Goal: Task Accomplishment & Management: Manage account settings

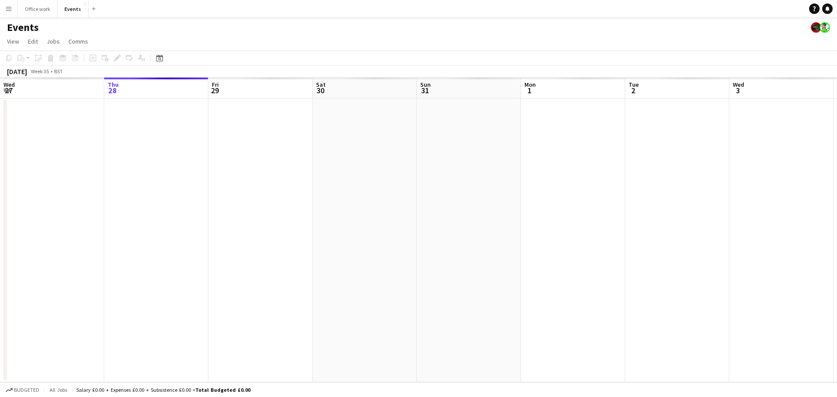
click at [213, 194] on app-calendar-viewport "Mon 25 Tue 26 Wed 27 Thu 28 Fri 29 Sat 30 Sun 31 Mon 1 Tue 2 Wed 3 Thu 4 Fri 5 …" at bounding box center [418, 230] width 837 height 305
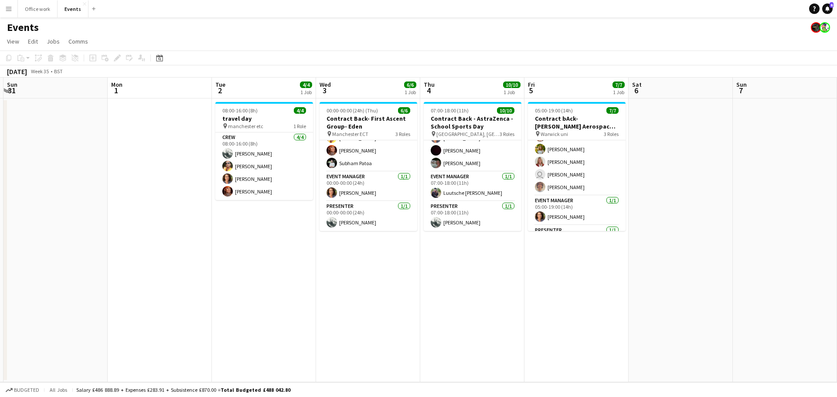
scroll to position [49, 0]
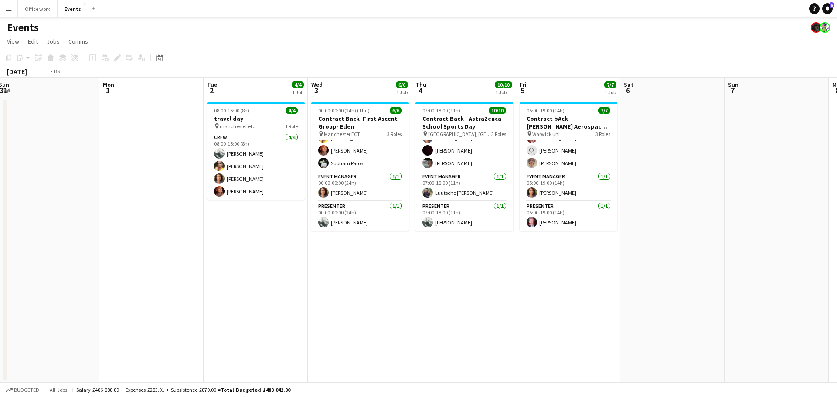
drag, startPoint x: 597, startPoint y: 215, endPoint x: 543, endPoint y: 211, distance: 53.8
click at [195, 218] on app-calendar-viewport "Thu 28 Fri 29 Sat 30 Sun 31 Mon 1 Tue 2 4/4 1 Job Wed 3 6/6 1 Job Thu 4 10/10 1…" at bounding box center [418, 230] width 837 height 305
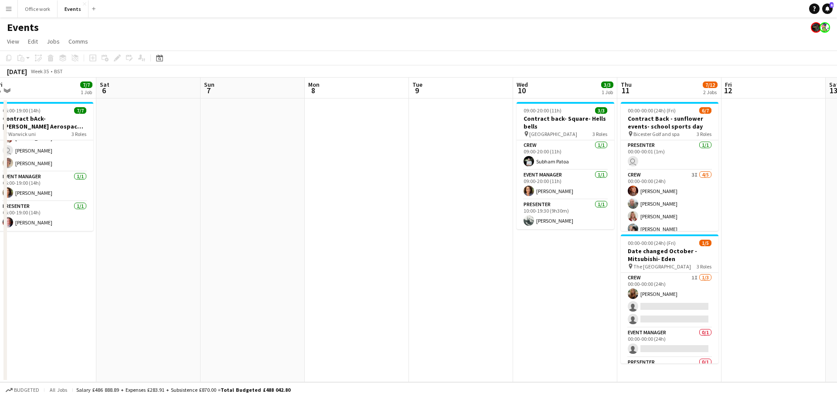
click at [350, 242] on app-calendar-viewport "Tue 2 4/4 1 Job Wed 3 6/6 1 Job Thu 4 10/10 1 Job Fri 5 7/7 1 Job Sat 6 Sun 7 M…" at bounding box center [418, 230] width 837 height 305
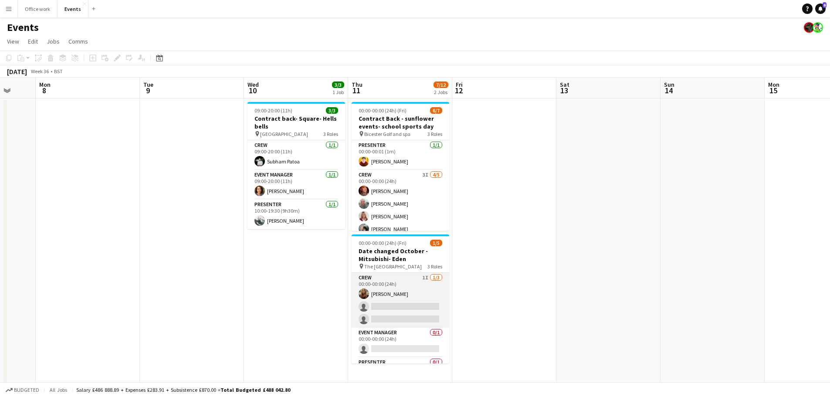
scroll to position [24, 0]
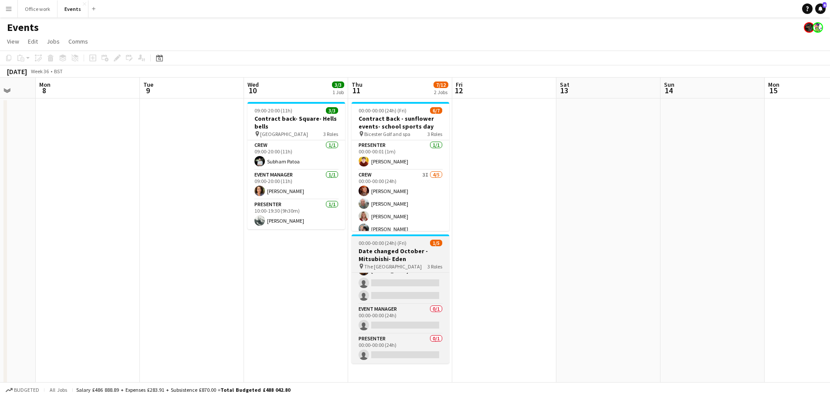
click at [398, 259] on h3 "Date changed October - Mitsubishi- Eden" at bounding box center [401, 255] width 98 height 16
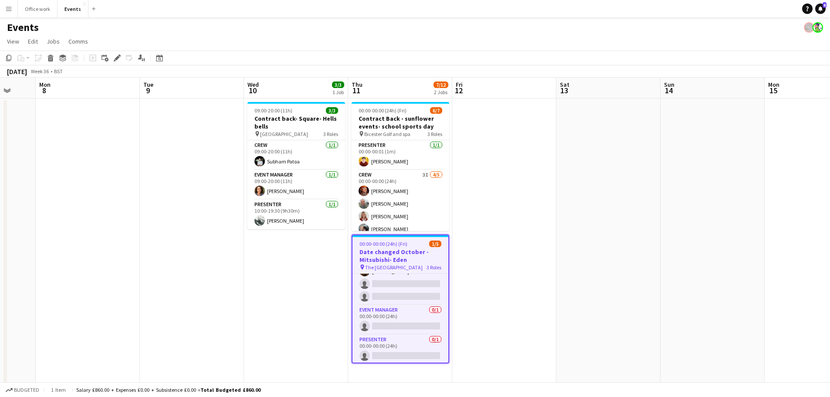
click at [496, 241] on app-date-cell at bounding box center [504, 306] width 104 height 414
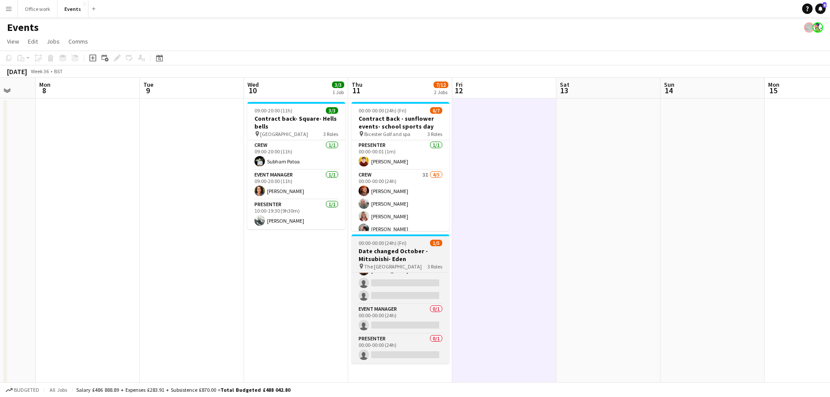
click at [421, 254] on h3 "Date changed October - Mitsubishi- Eden" at bounding box center [401, 255] width 98 height 16
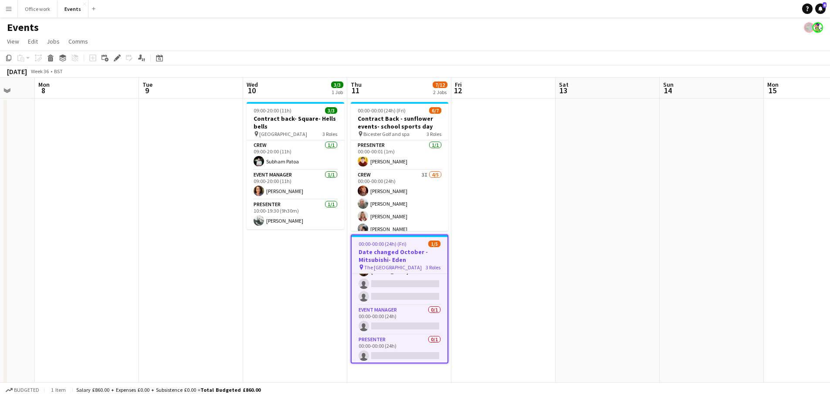
click at [422, 255] on h3 "Date changed October - Mitsubishi- Eden" at bounding box center [400, 256] width 96 height 16
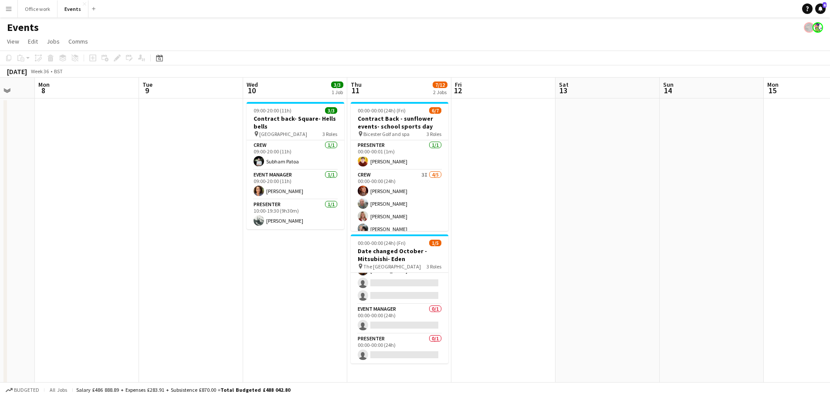
click at [510, 253] on app-date-cell at bounding box center [504, 306] width 104 height 414
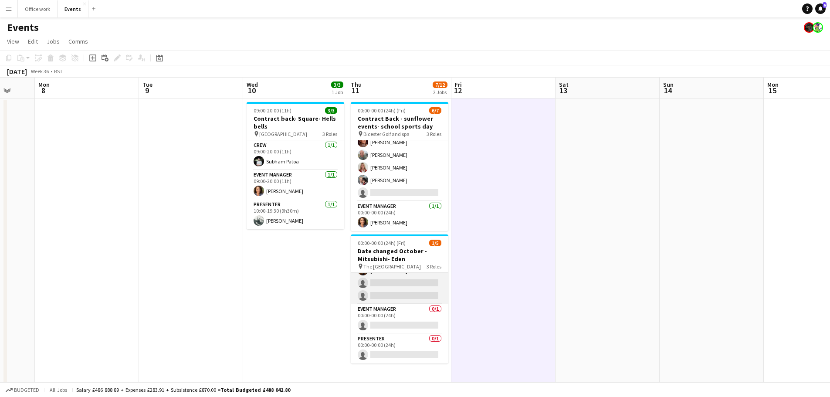
scroll to position [0, 0]
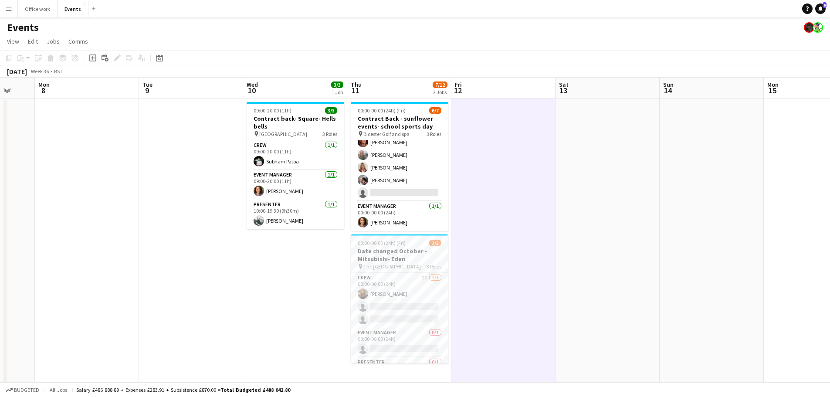
click at [520, 126] on app-calendar-viewport "Thu 4 10/10 1 Job Fri 5 7/7 1 Job Sat 6 Sun 7 Mon 8 Tue 9 Wed 10 3/3 1 Job Thu …" at bounding box center [415, 295] width 830 height 435
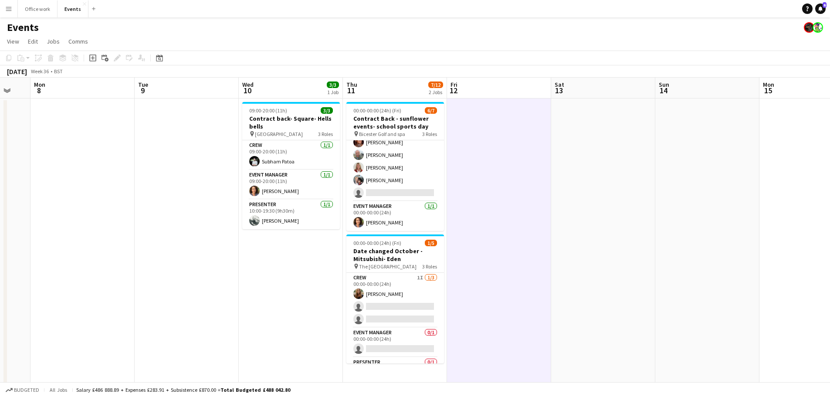
drag, startPoint x: 653, startPoint y: 173, endPoint x: 567, endPoint y: 184, distance: 86.6
click at [569, 184] on app-calendar-viewport "Thu 4 10/10 1 Job Fri 5 7/7 1 Job Sat 6 Sun 7 Mon 8 Tue 9 Wed 10 3/3 1 Job Thu …" at bounding box center [415, 295] width 830 height 435
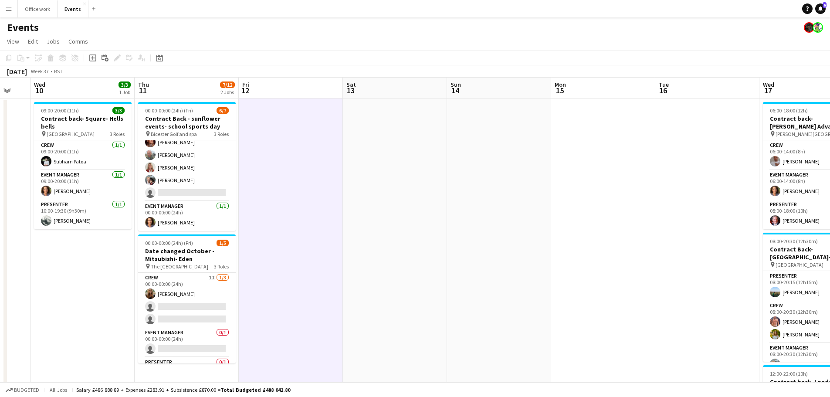
scroll to position [0, 261]
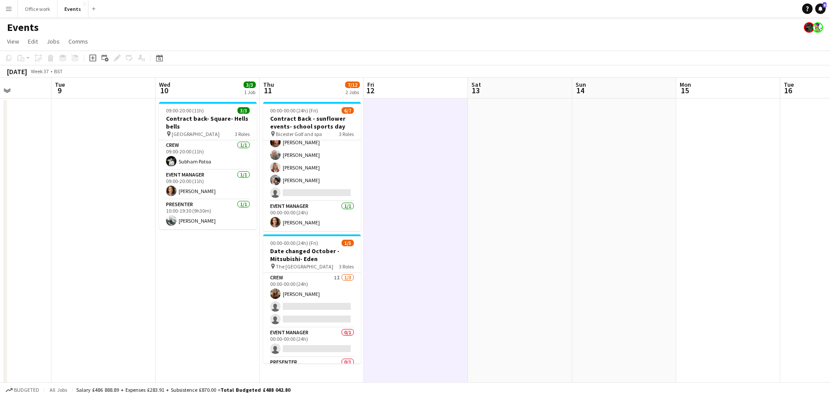
click at [441, 80] on app-board-header-date "Fri 12" at bounding box center [416, 88] width 104 height 21
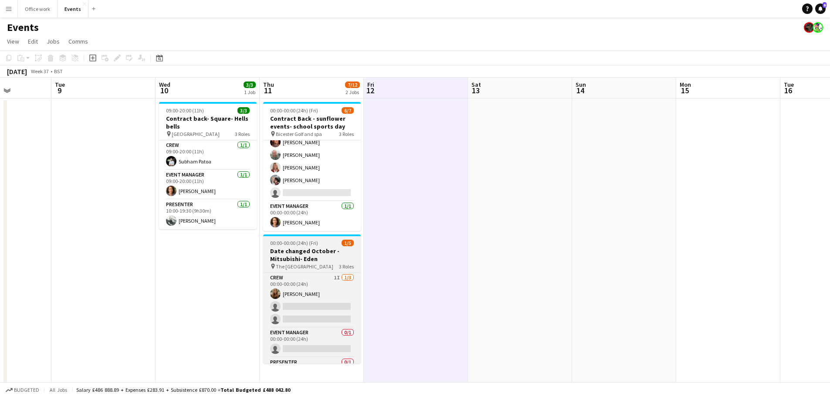
click at [296, 258] on h3 "Date changed October - Mitsubishi- Eden" at bounding box center [312, 255] width 98 height 16
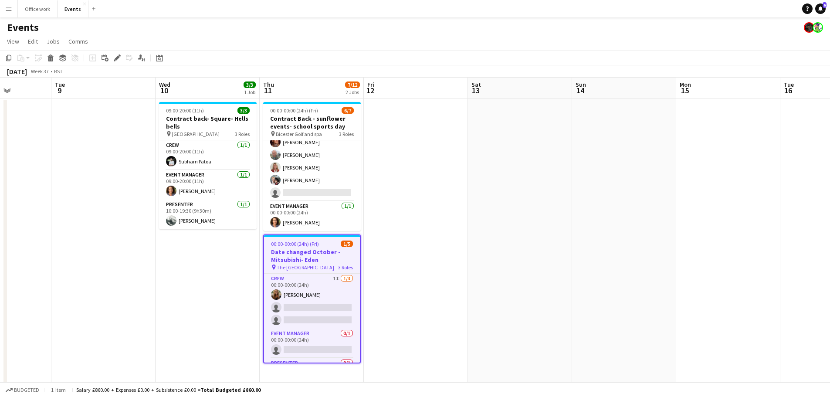
click at [320, 78] on app-board-header-date "Thu 11 7/12 2 Jobs" at bounding box center [312, 88] width 104 height 21
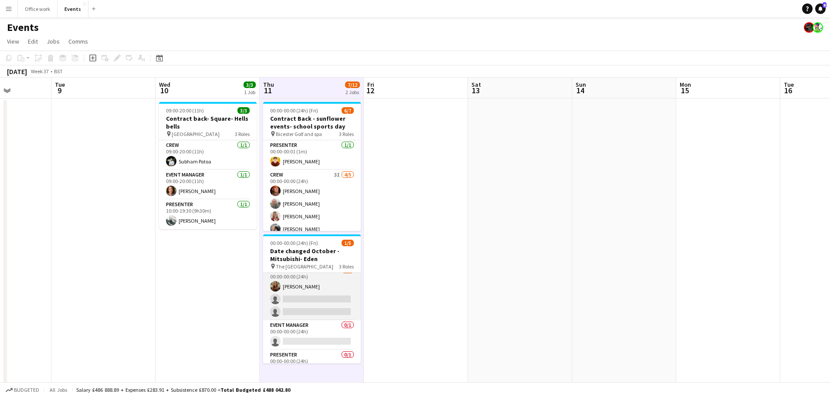
scroll to position [0, 0]
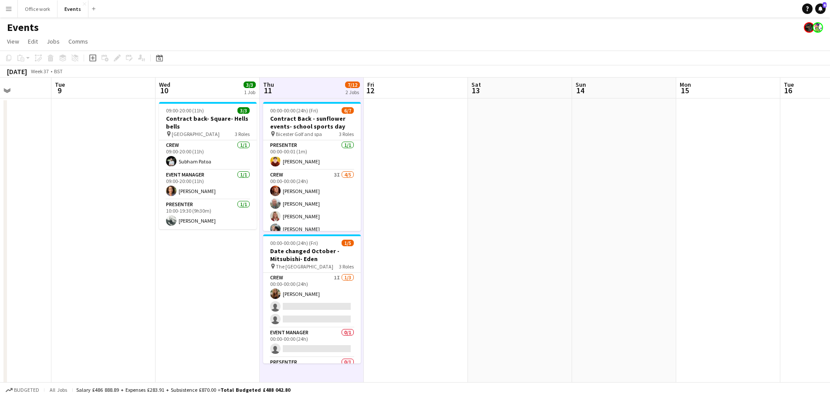
click at [411, 62] on app-toolbar "Copy Paste Paste Ctrl+V Paste with crew Ctrl+Shift+V Paste linked Job [GEOGRAPH…" at bounding box center [415, 58] width 830 height 15
click at [411, 78] on app-board-header-date "Fri 12" at bounding box center [416, 88] width 104 height 21
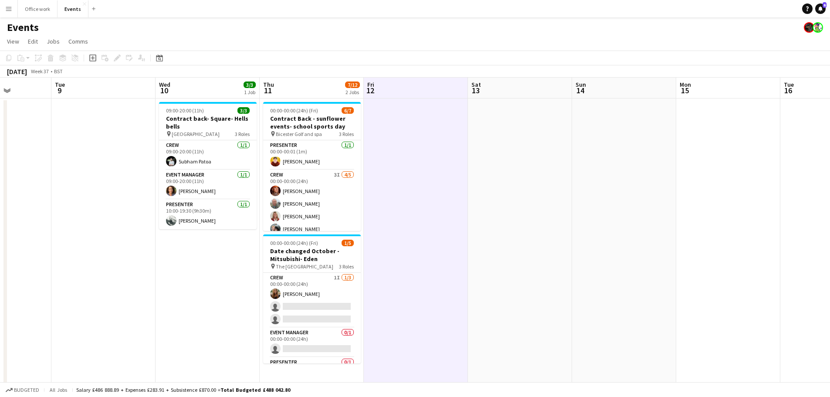
click at [410, 81] on app-board-header-date "Fri 12" at bounding box center [416, 88] width 104 height 21
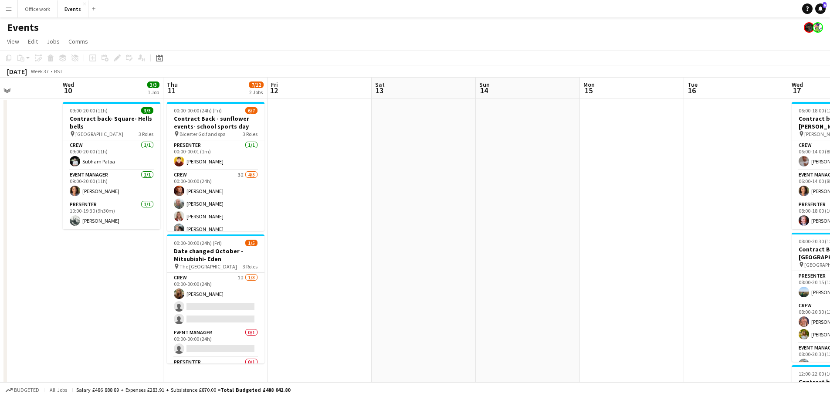
drag, startPoint x: 512, startPoint y: 190, endPoint x: 129, endPoint y: 245, distance: 387.1
click at [137, 245] on app-calendar-viewport "Sat 6 Sun 7 Mon 8 Tue 9 Wed 10 3/3 1 Job Thu 11 7/12 2 Jobs Fri 12 Sat 13 Sun 1…" at bounding box center [415, 295] width 830 height 435
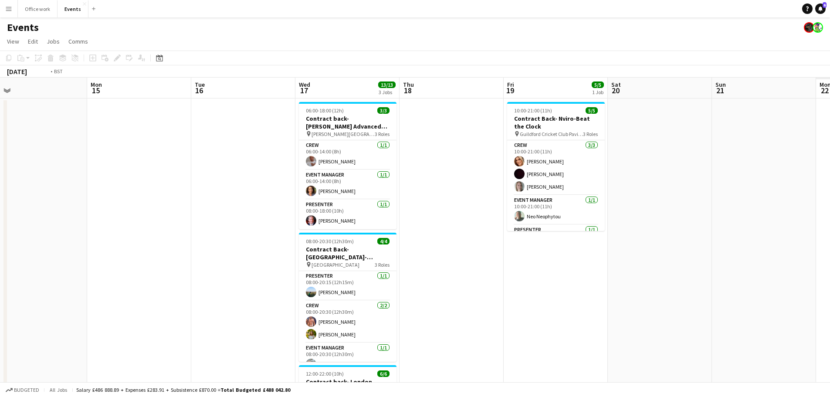
drag, startPoint x: 547, startPoint y: 230, endPoint x: 149, endPoint y: 290, distance: 402.9
click at [149, 290] on app-calendar-viewport "Wed 10 3/3 1 Job Thu 11 7/12 2 Jobs Fri 12 Sat 13 Sun 14 Mon 15 Tue 16 Wed 17 1…" at bounding box center [415, 295] width 830 height 435
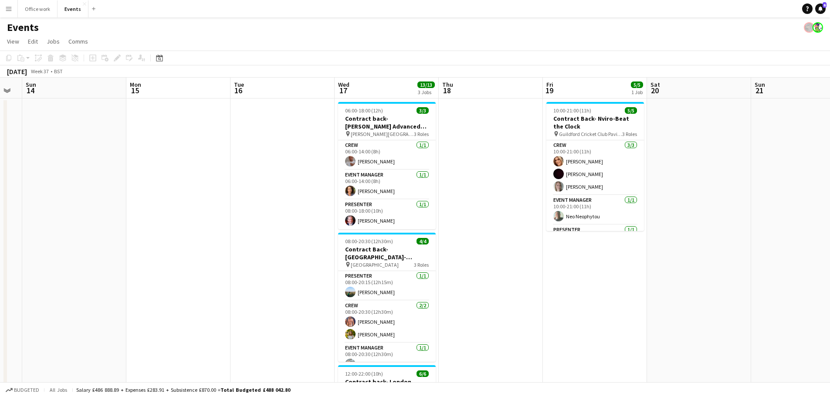
drag, startPoint x: 471, startPoint y: 190, endPoint x: 421, endPoint y: 207, distance: 52.5
click at [616, 190] on app-calendar-viewport "Fri 12 Sat 13 Sun 14 Mon 15 Tue 16 Wed 17 13/13 3 Jobs Thu 18 Fri 19 5/5 1 Job …" at bounding box center [415, 295] width 830 height 435
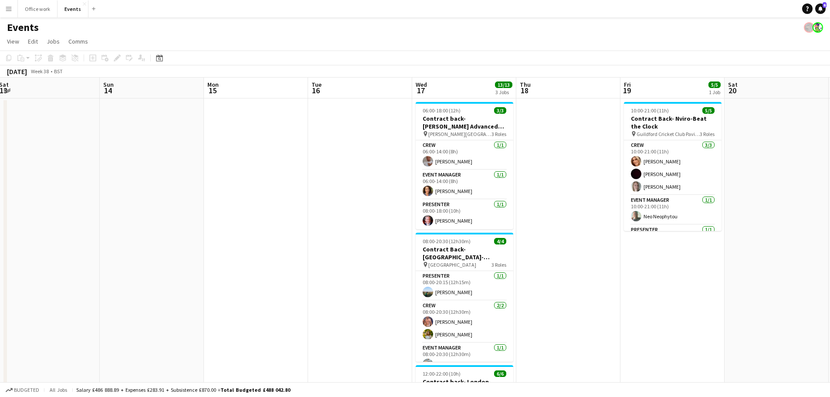
drag, startPoint x: 361, startPoint y: 212, endPoint x: 475, endPoint y: 213, distance: 113.3
click at [475, 213] on app-calendar-viewport "Thu 11 7/12 2 Jobs Fri 12 Sat 13 Sun 14 Mon 15 Tue 16 Wed 17 13/13 3 Jobs Thu 1…" at bounding box center [415, 295] width 830 height 435
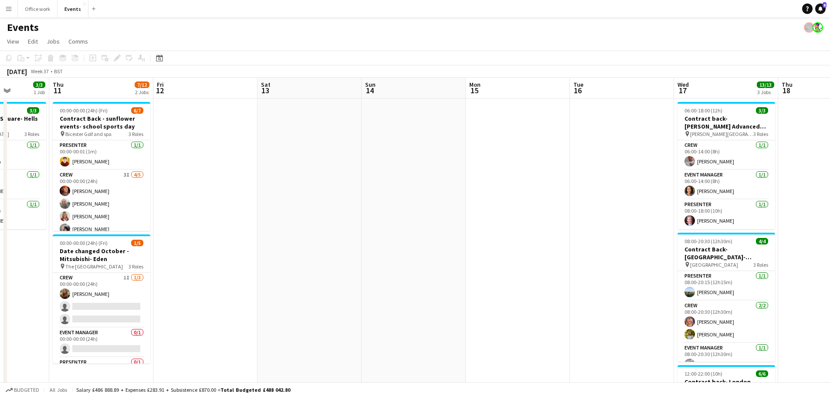
drag, startPoint x: 243, startPoint y: 209, endPoint x: 382, endPoint y: 199, distance: 139.4
click at [382, 199] on app-calendar-viewport "Mon 8 Tue 9 Wed 10 3/3 1 Job Thu 11 7/12 2 Jobs Fri 12 Sat 13 Sun 14 Mon 15 Tue…" at bounding box center [415, 295] width 830 height 435
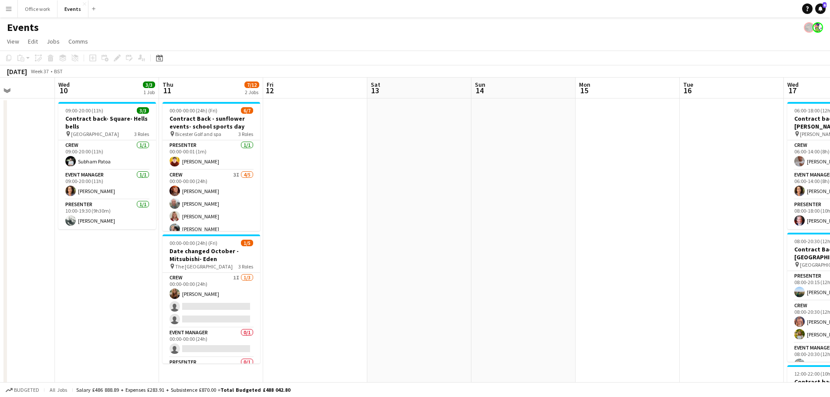
click at [204, 97] on app-board-header-date "Thu 11 7/12 2 Jobs" at bounding box center [211, 88] width 104 height 21
click at [204, 91] on app-board-header-date "Thu 11 7/12 2 Jobs" at bounding box center [211, 88] width 104 height 21
click at [136, 88] on app-board-header-date "Wed 10 3/3 1 Job" at bounding box center [107, 88] width 104 height 21
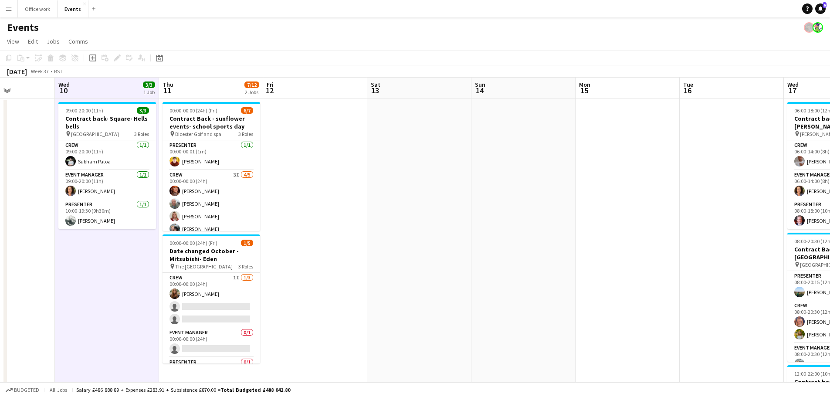
click at [136, 88] on app-board-header-date "Wed 10 3/3 1 Job" at bounding box center [107, 88] width 104 height 21
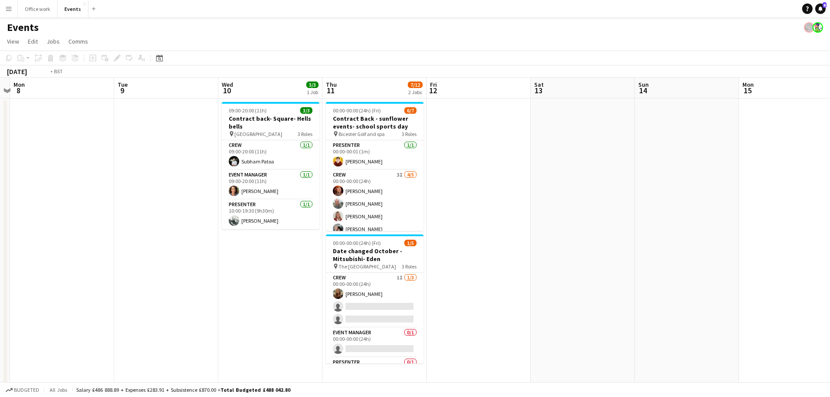
drag, startPoint x: 324, startPoint y: 124, endPoint x: 634, endPoint y: 131, distance: 310.4
click at [634, 131] on app-calendar-viewport "Sat 6 Sun 7 Mon 8 Tue 9 Wed 10 3/3 1 Job Thu 11 7/12 2 Jobs Fri 12 Sat 13 Sun 1…" at bounding box center [415, 295] width 830 height 435
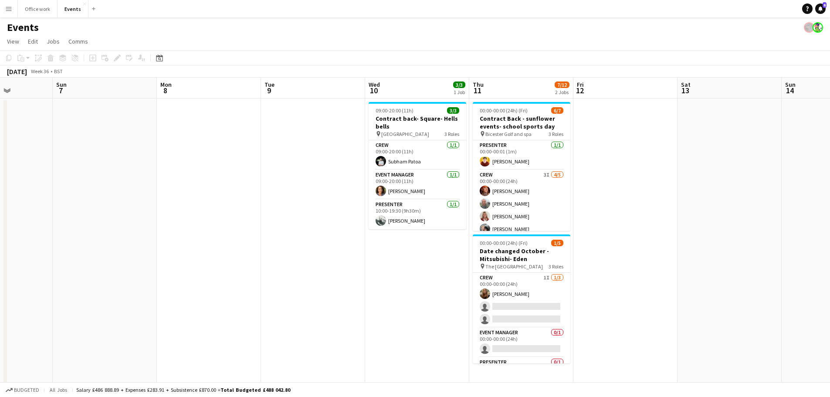
click at [175, 90] on app-board-header-date "Mon 8" at bounding box center [209, 88] width 104 height 21
